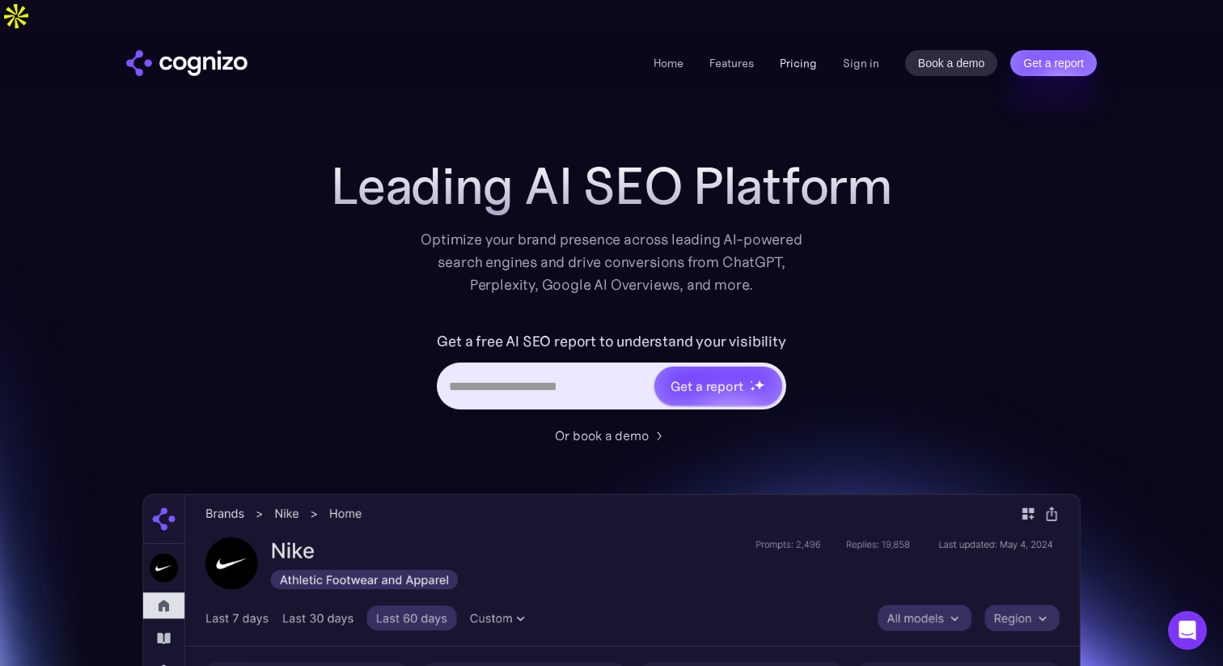
click at [802, 56] on link "Pricing" at bounding box center [798, 63] width 37 height 15
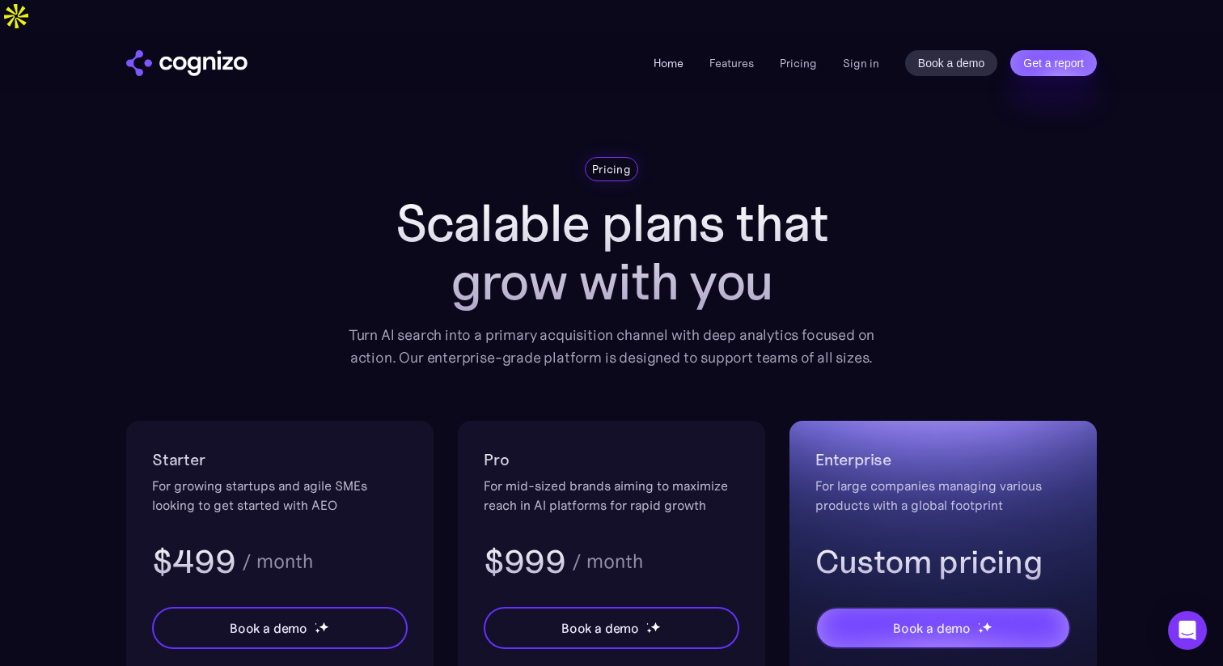
click at [670, 56] on link "Home" at bounding box center [669, 63] width 30 height 15
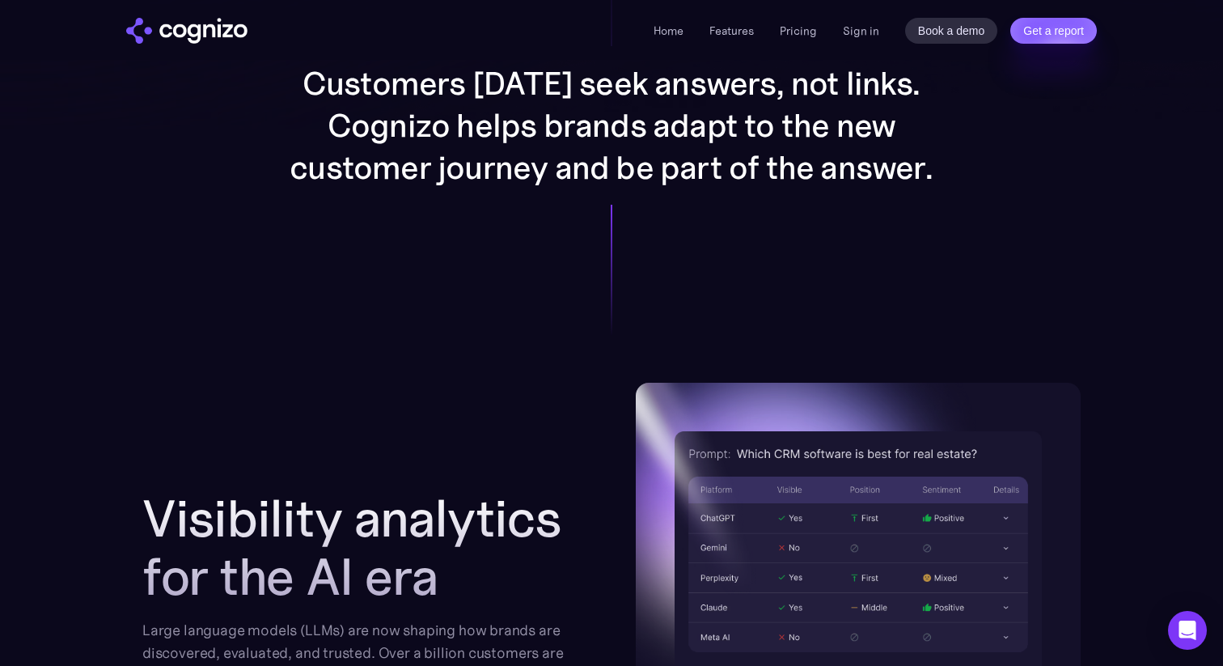
scroll to position [1448, 0]
